Goal: Transaction & Acquisition: Register for event/course

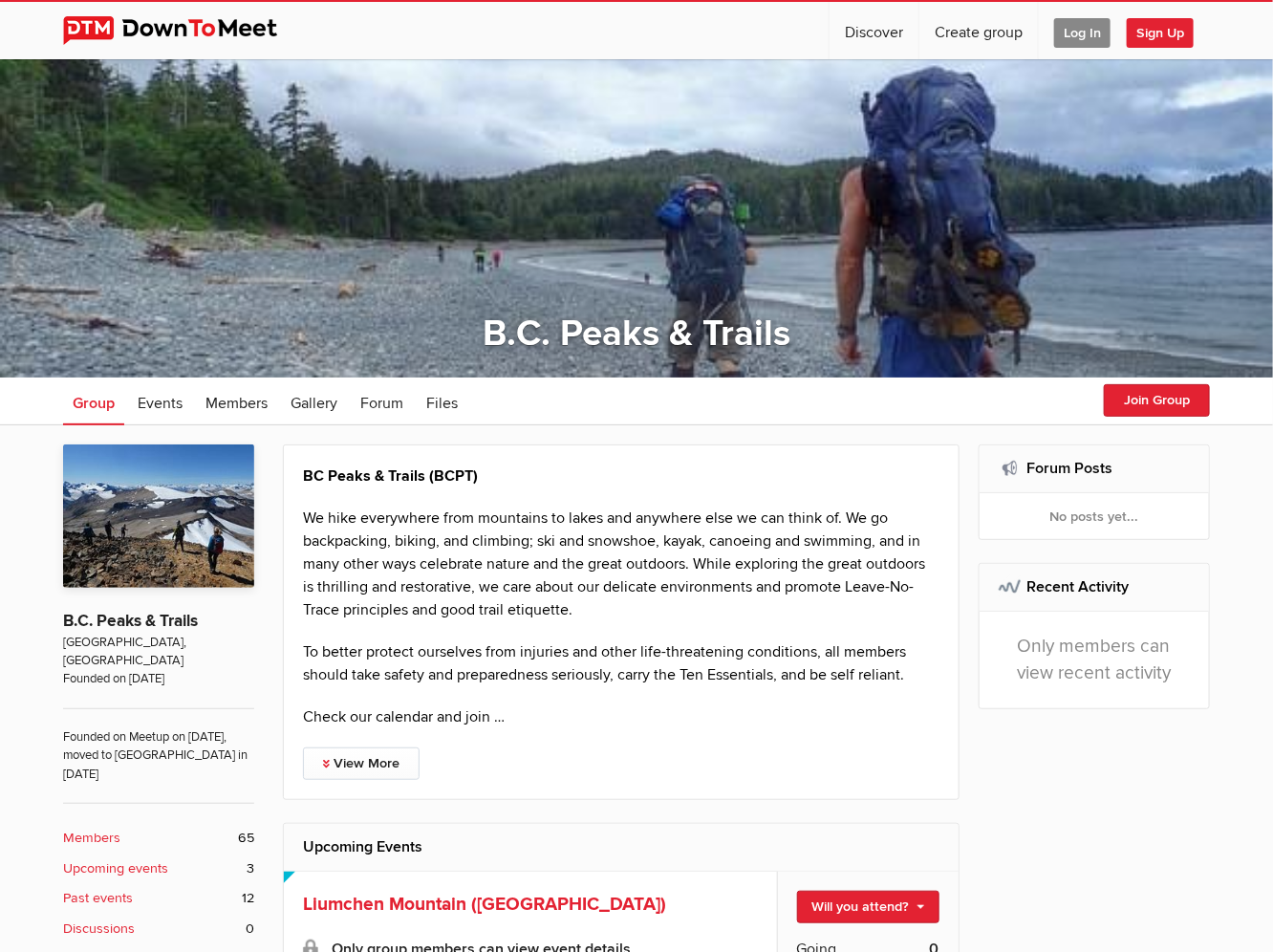
click at [1074, 38] on span "Log In" at bounding box center [1082, 32] width 56 height 30
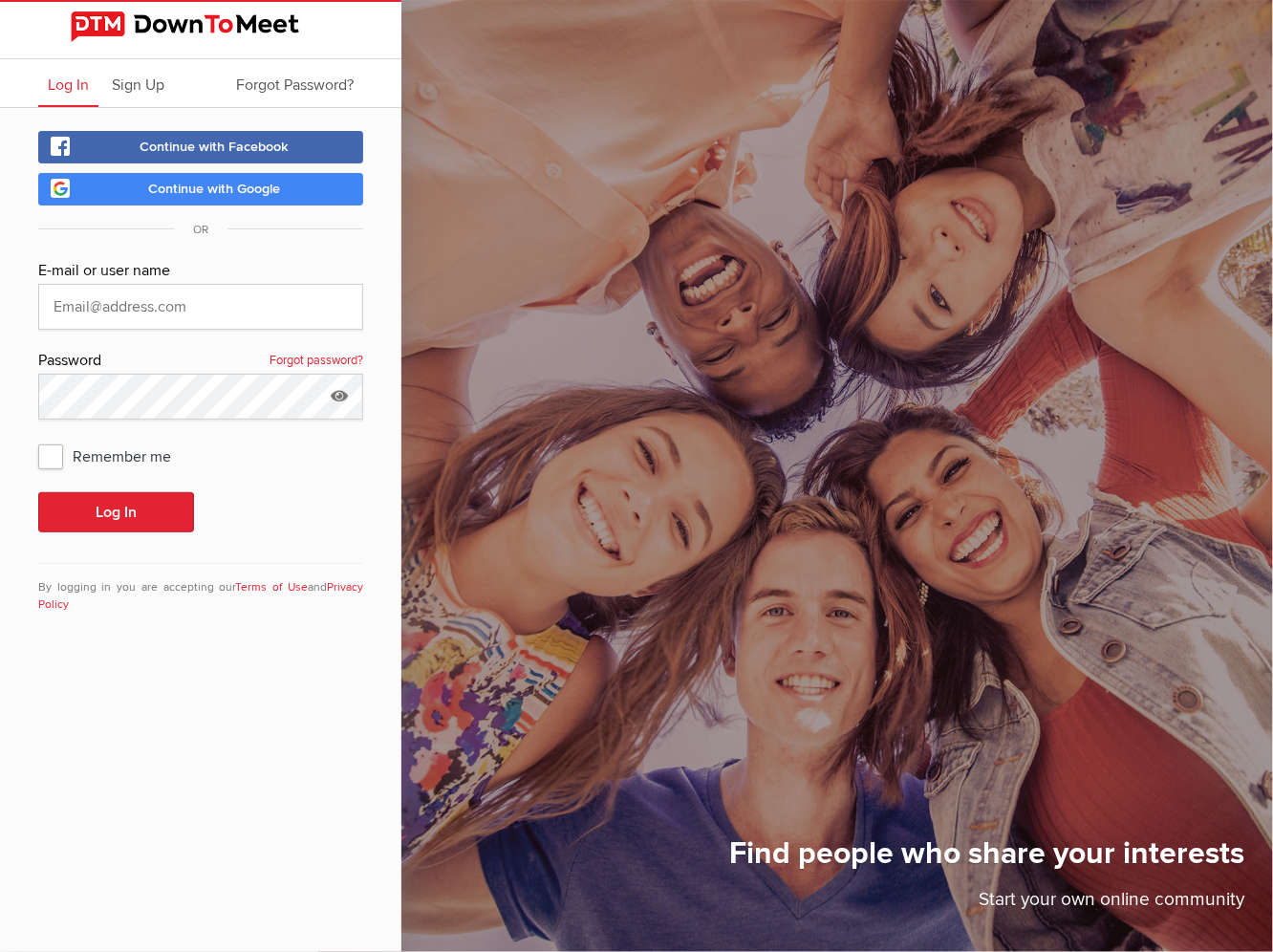
click at [201, 196] on link "Continue with Google" at bounding box center [201, 189] width 325 height 32
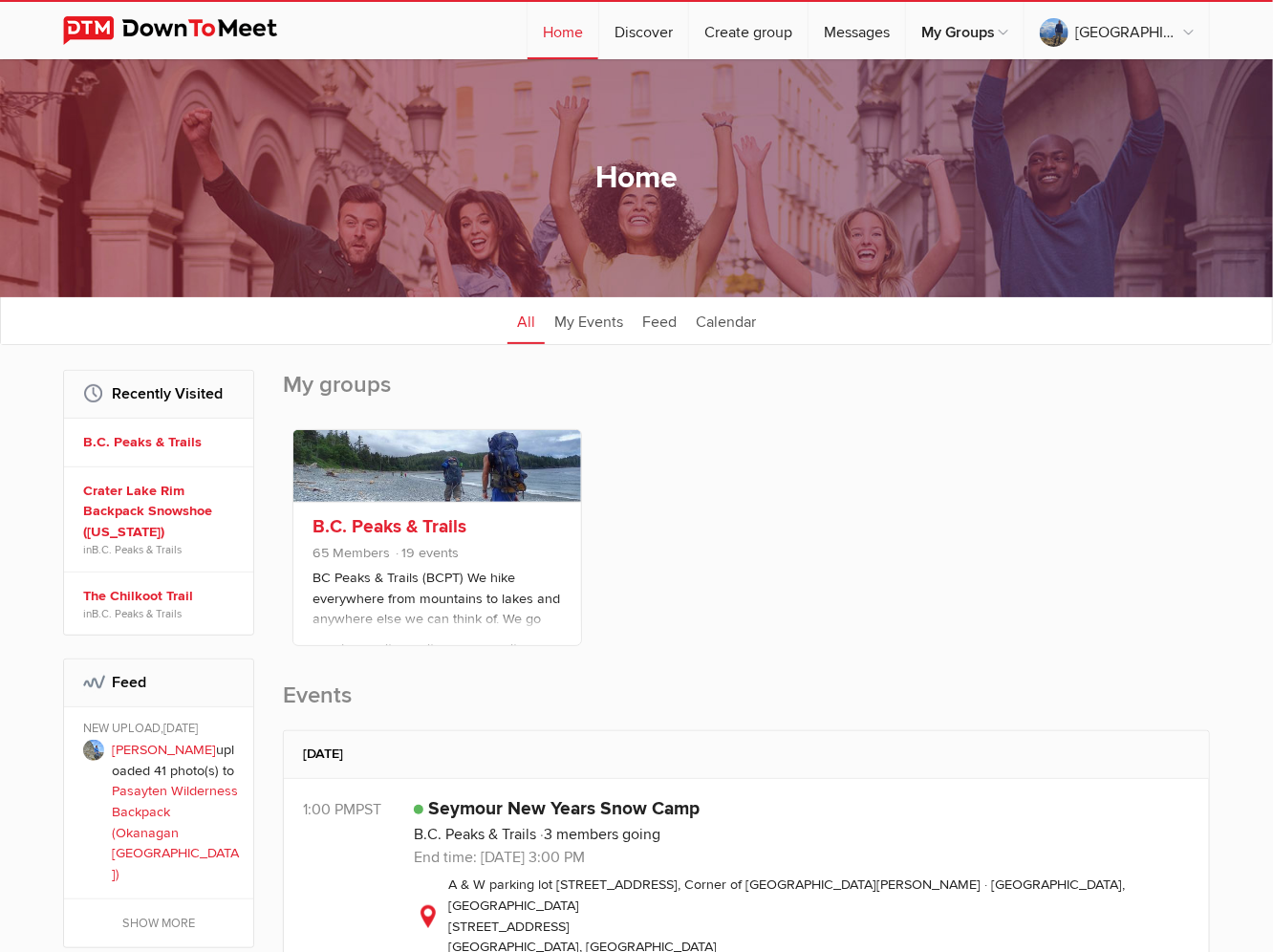
click at [382, 572] on p "BC Peaks & Trails (BCPT) We hike everywhere from mountains to lakes and anywher…" at bounding box center [437, 616] width 249 height 96
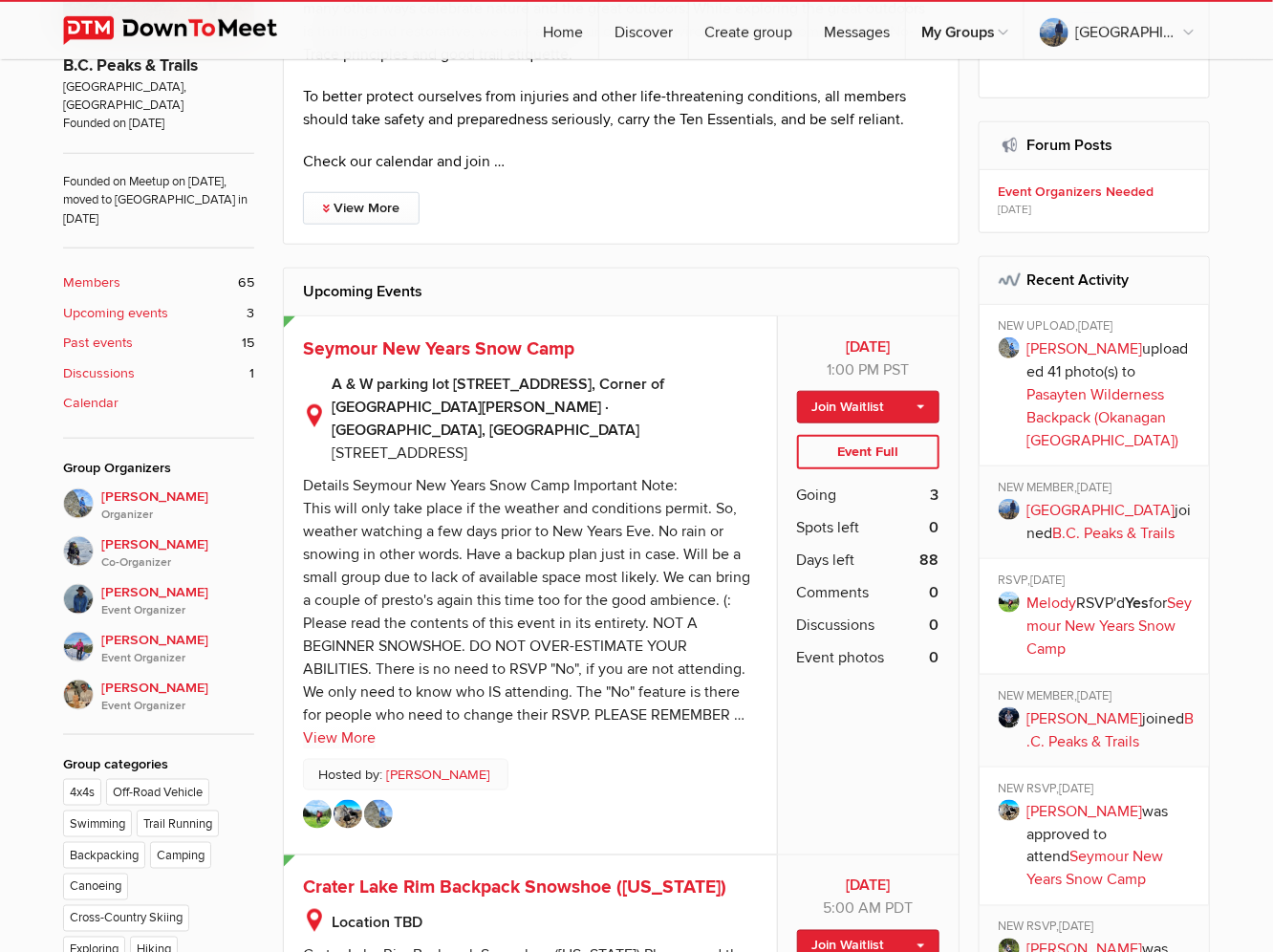
scroll to position [593, 0]
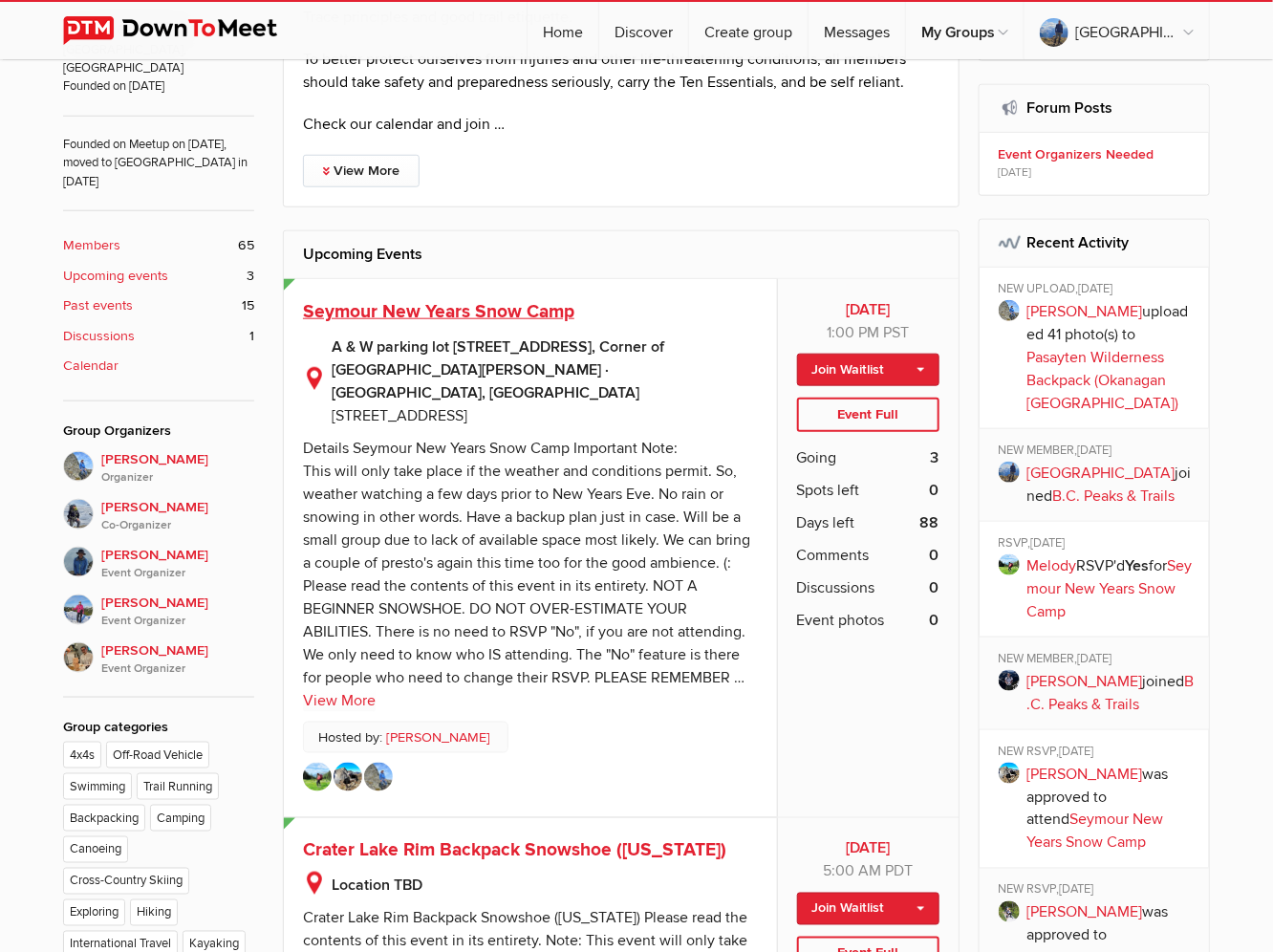
click at [489, 311] on span "Seymour New Years Snow Camp" at bounding box center [439, 312] width 271 height 23
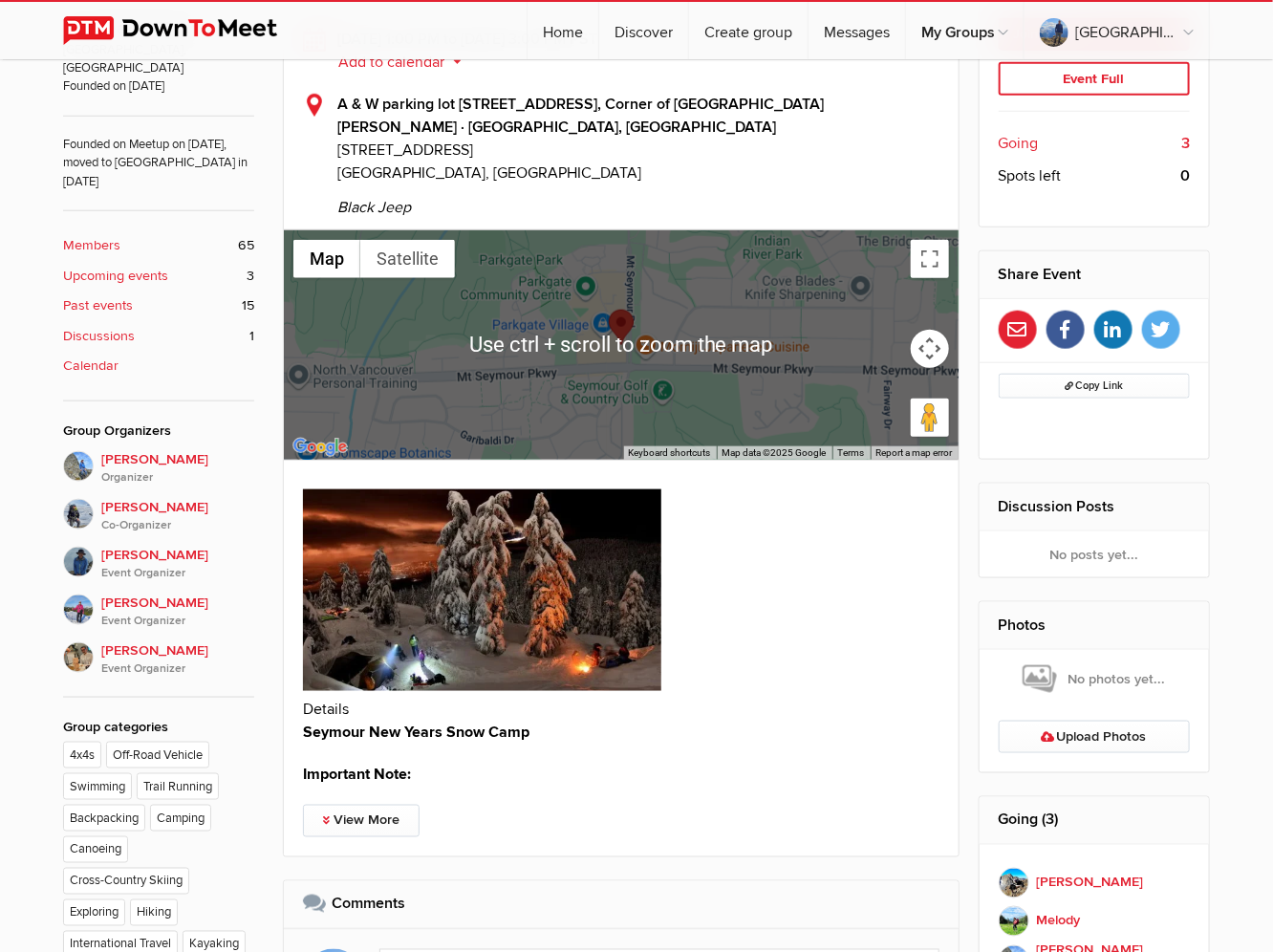
scroll to position [691, 0]
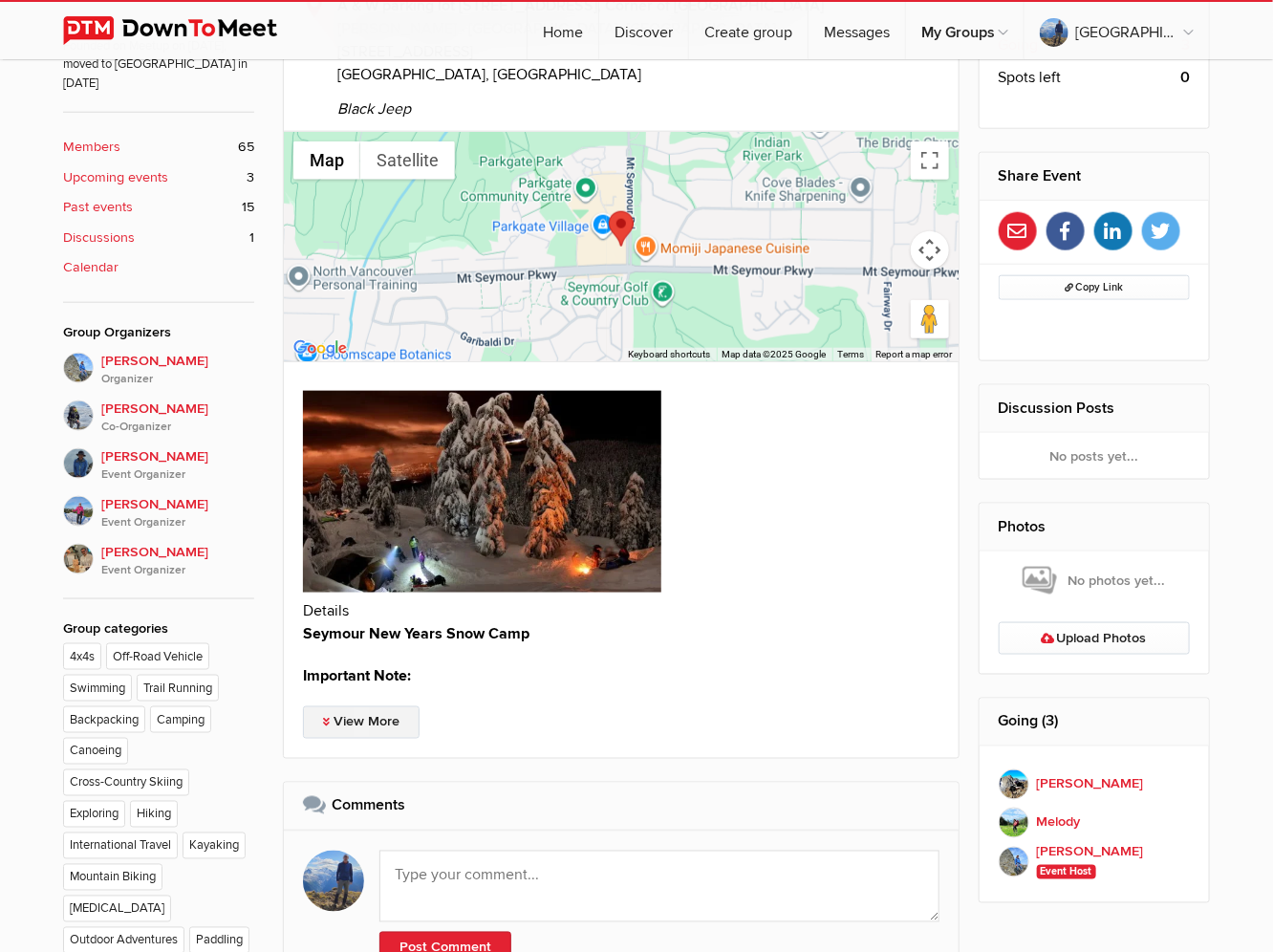
click at [370, 731] on link "View More" at bounding box center [361, 723] width 117 height 32
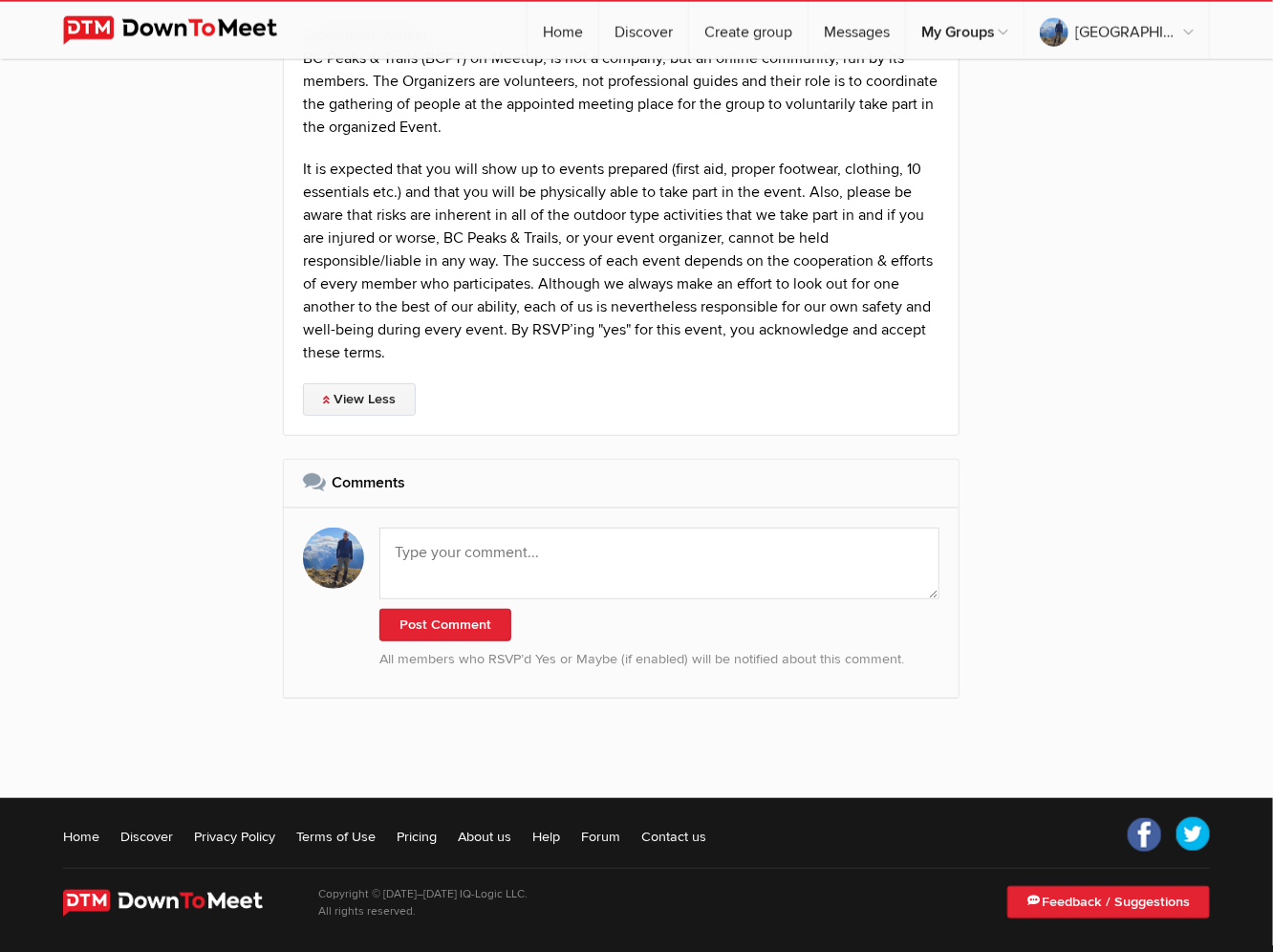
scroll to position [2946, 0]
